Goal: Task Accomplishment & Management: Manage account settings

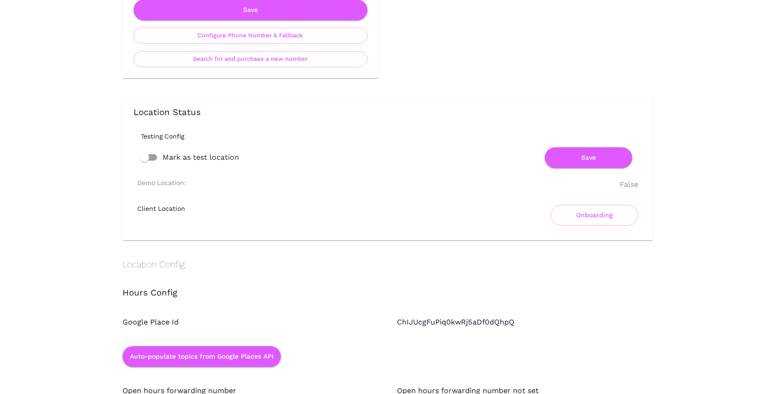
scroll to position [672, 0]
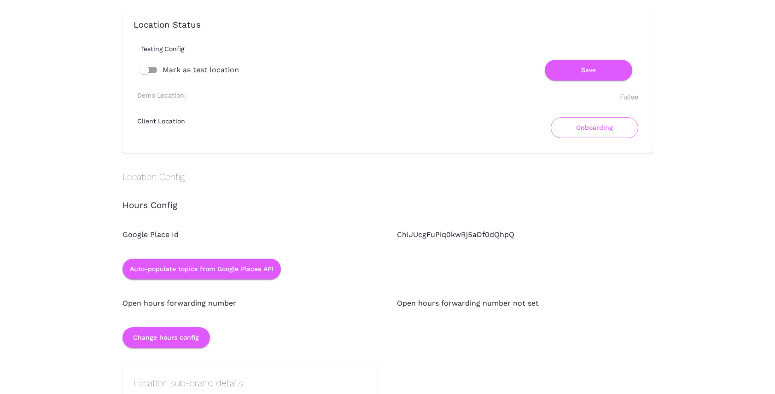
click at [575, 129] on button "Onboarding" at bounding box center [593, 127] width 87 height 21
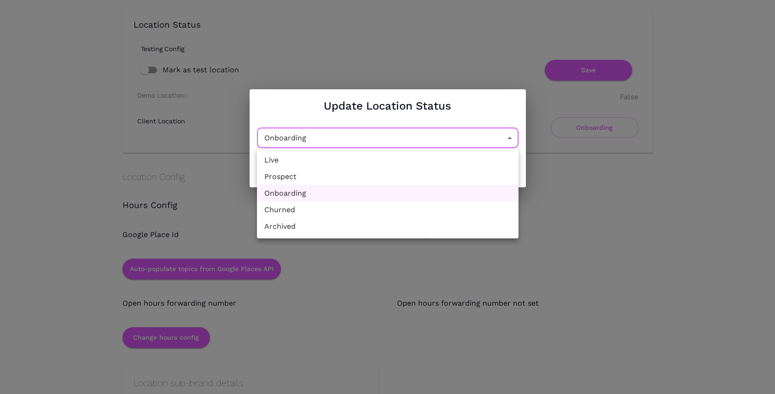
click at [400, 161] on li "Live" at bounding box center [387, 160] width 261 height 17
type input "Active"
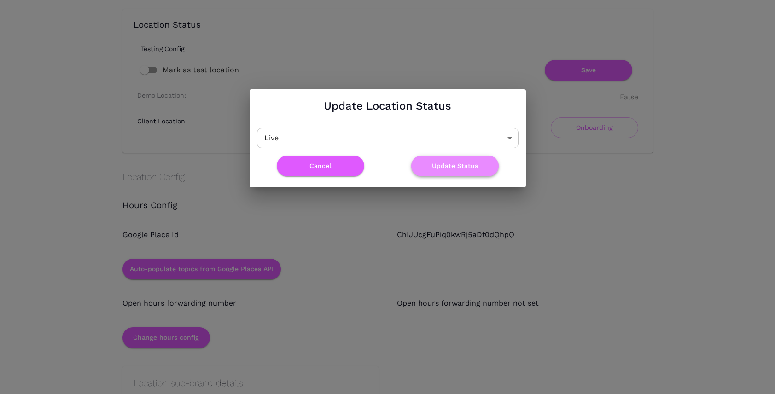
click at [455, 168] on button "Update Status" at bounding box center [454, 166] width 87 height 21
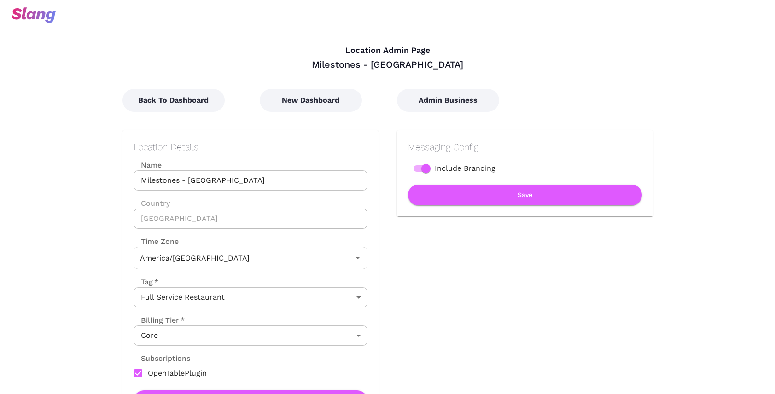
type input "Eastern Time"
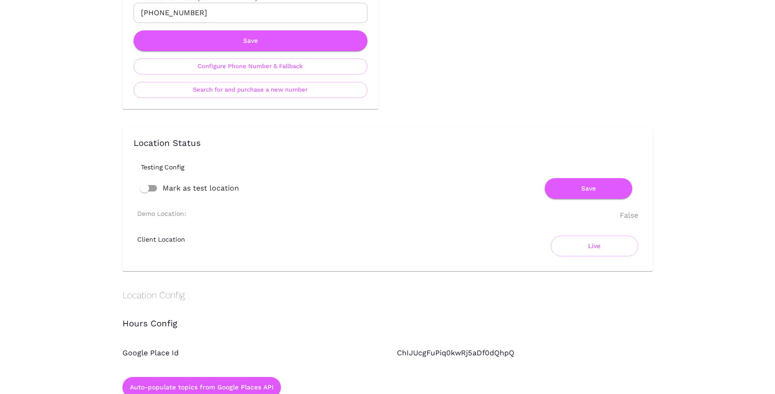
scroll to position [555, 0]
